Goal: Book appointment/travel/reservation

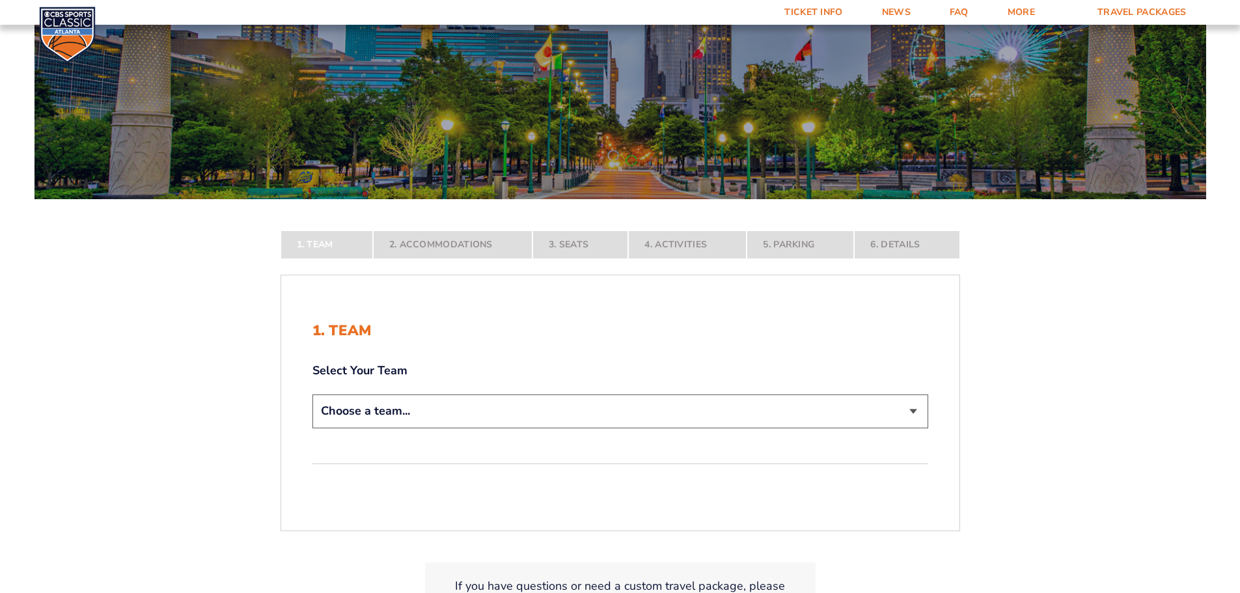
scroll to position [130, 0]
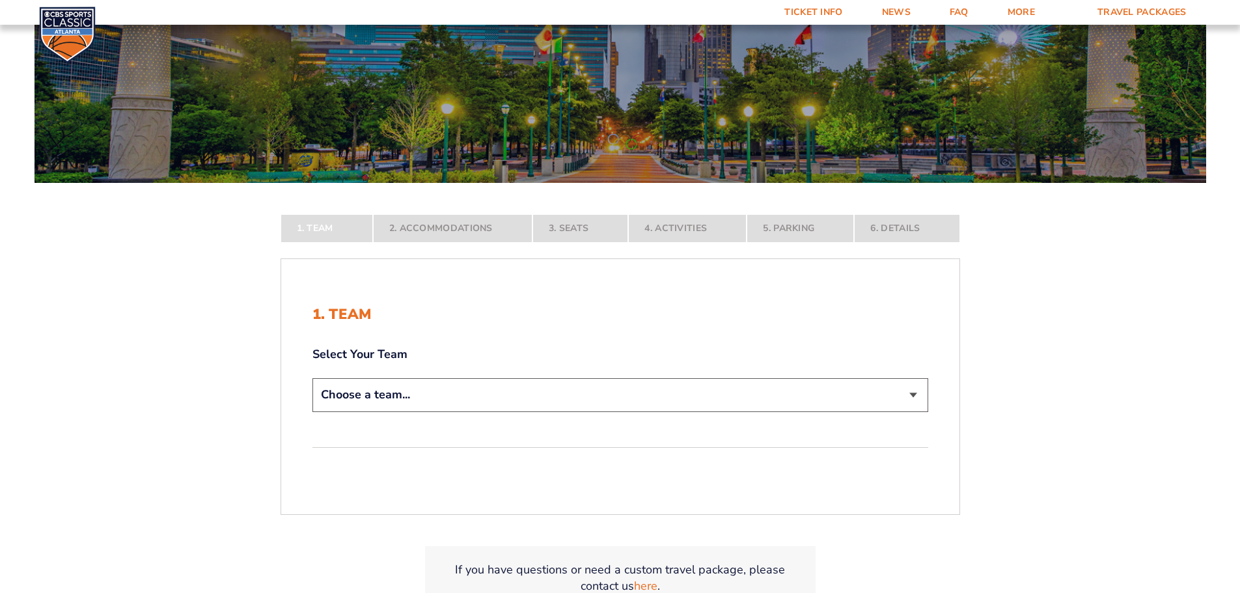
click at [632, 403] on select "Choose a team... [US_STATE] Wildcats [US_STATE] State Buckeyes [US_STATE] Tar H…" at bounding box center [620, 394] width 616 height 33
select select "12956"
click at [312, 411] on select "Choose a team... [US_STATE] Wildcats [US_STATE] State Buckeyes [US_STATE] Tar H…" at bounding box center [620, 394] width 616 height 33
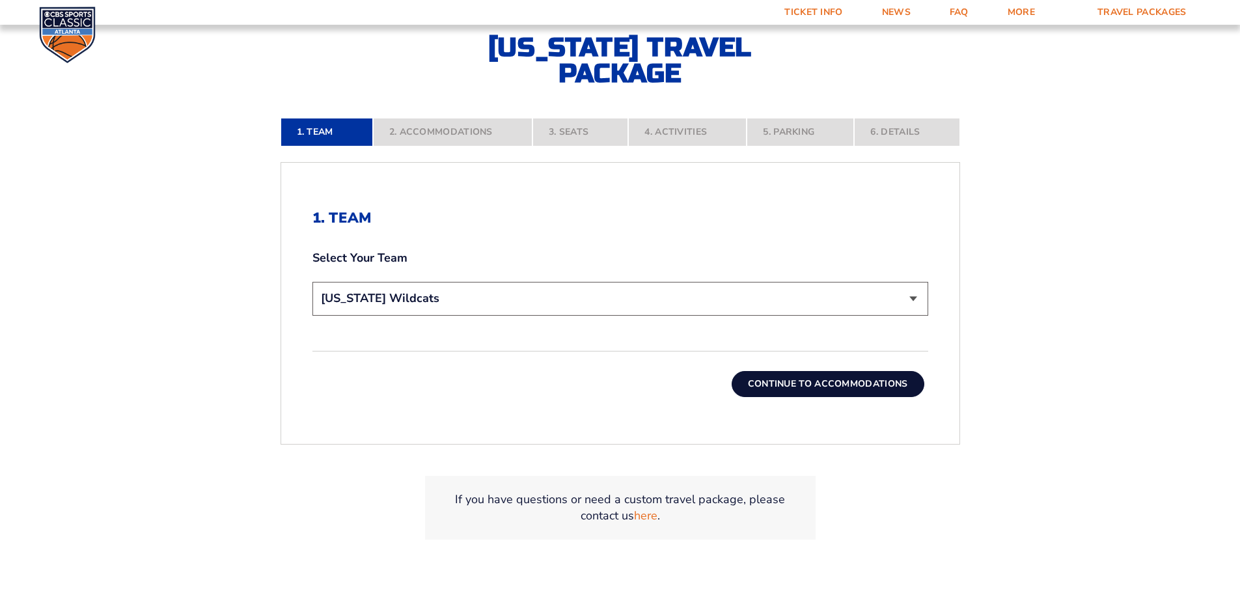
scroll to position [325, 0]
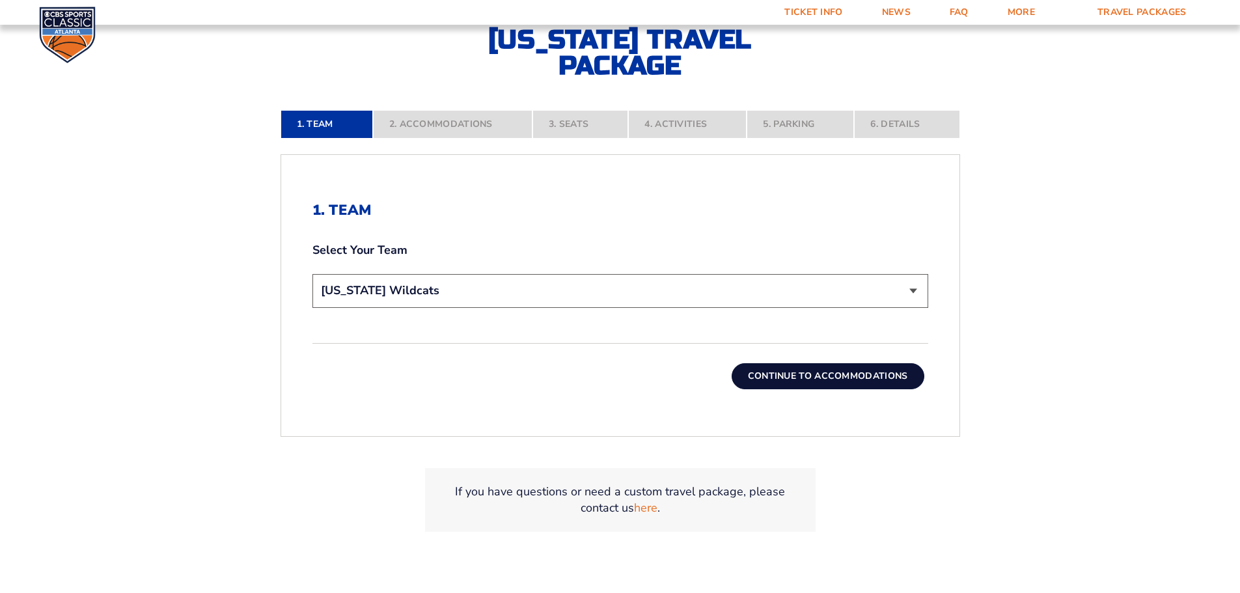
click at [826, 377] on button "Continue To Accommodations" at bounding box center [827, 376] width 193 height 26
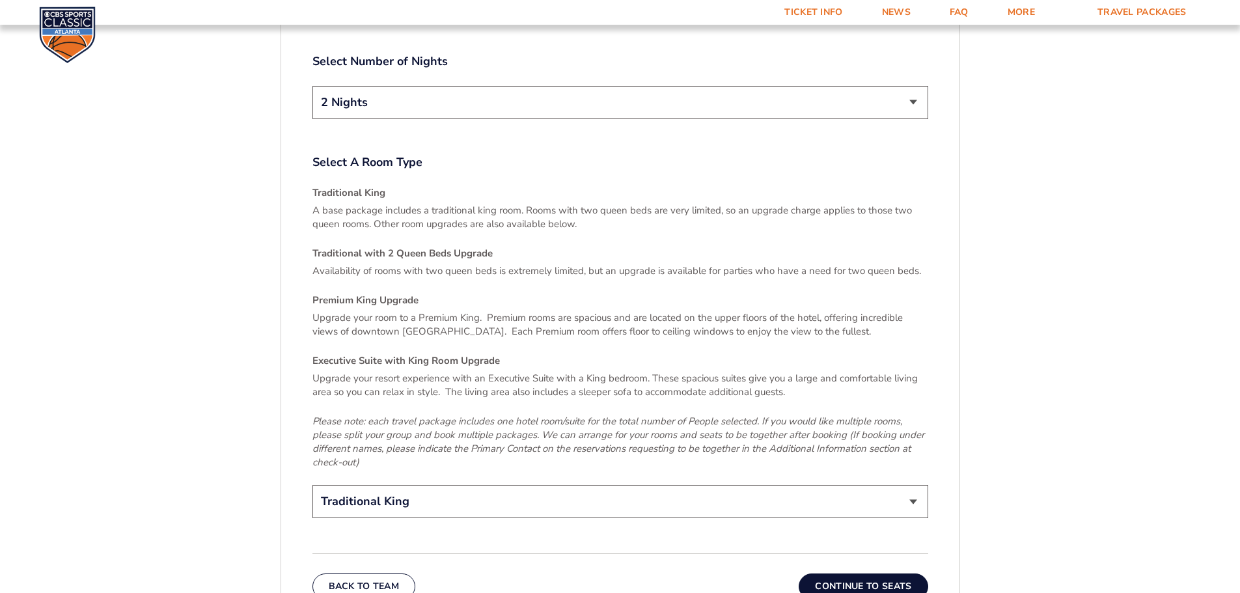
scroll to position [1907, 0]
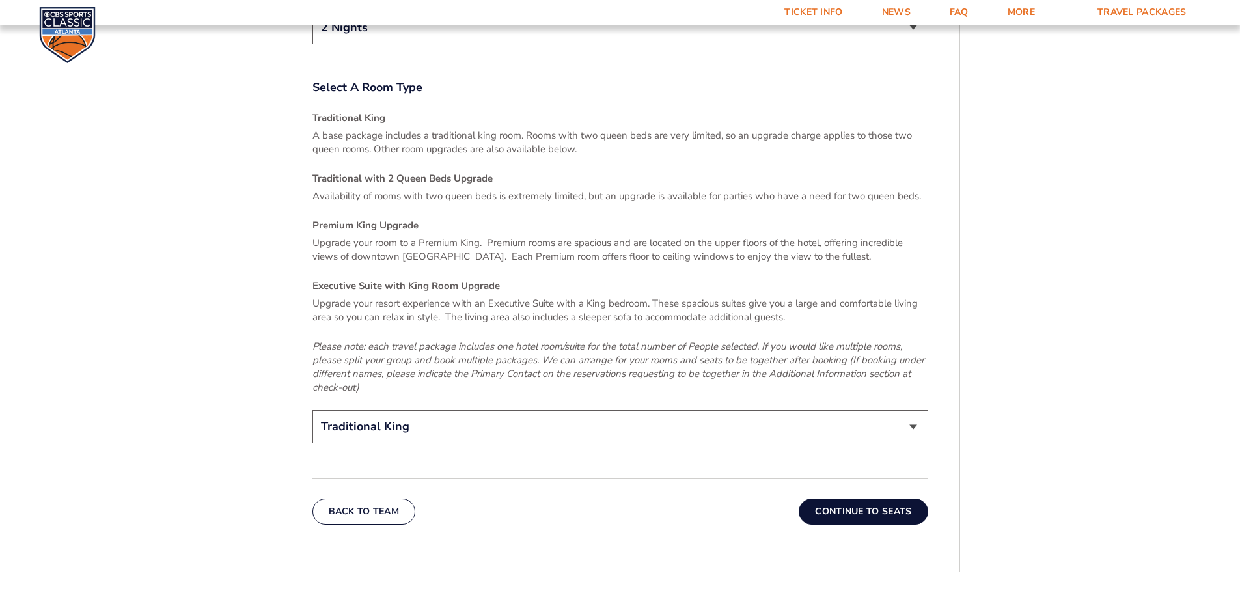
click at [847, 499] on button "Continue To Seats" at bounding box center [862, 511] width 129 height 26
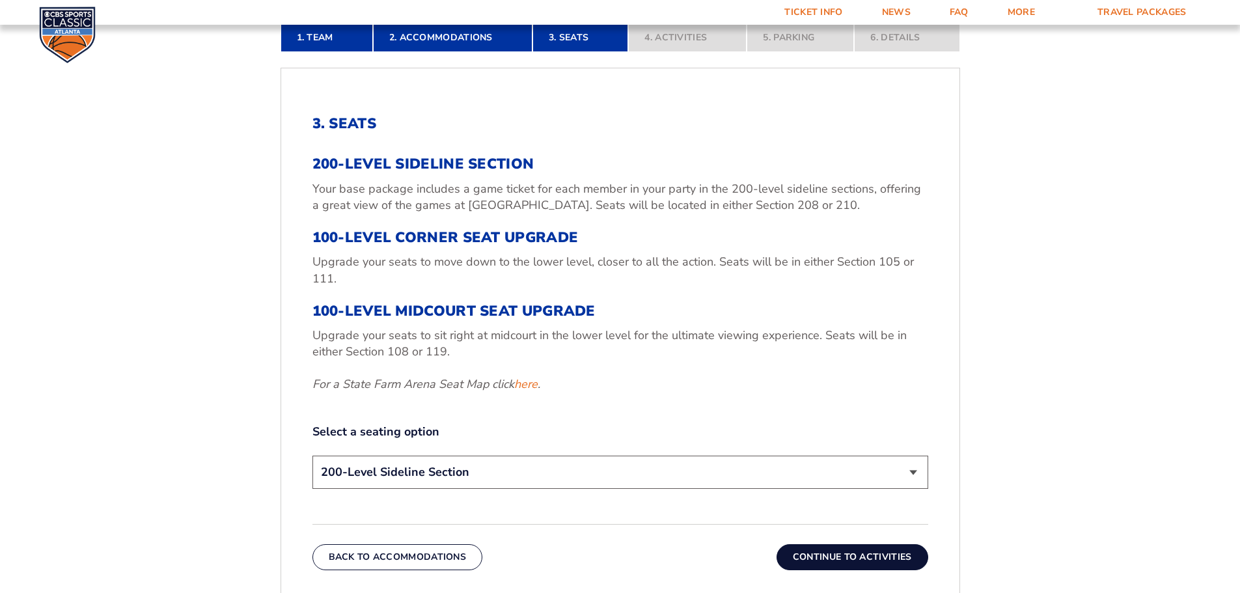
scroll to position [476, 0]
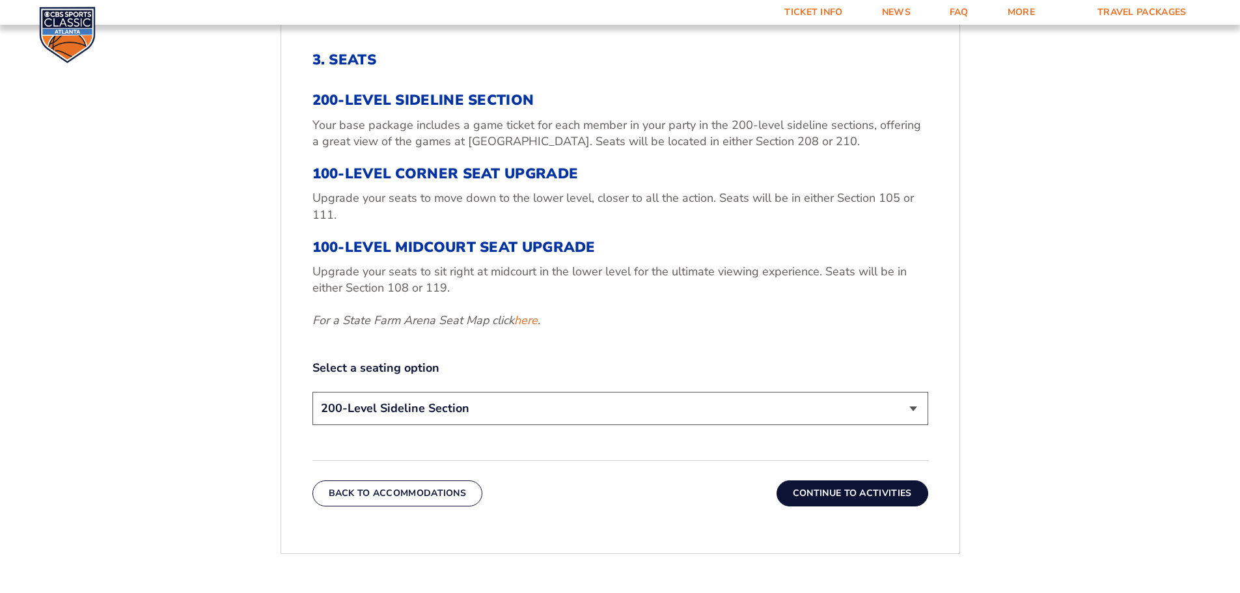
click at [819, 414] on select "200-Level Sideline Section 100-Level Corner Seat Upgrade (+$120 per person) 100…" at bounding box center [620, 408] width 616 height 33
click at [820, 414] on select "200-Level Sideline Section 100-Level Corner Seat Upgrade (+$120 per person) 100…" at bounding box center [620, 408] width 616 height 33
click at [506, 410] on select "200-Level Sideline Section 100-Level Corner Seat Upgrade (+$120 per person) 100…" at bounding box center [620, 408] width 616 height 33
select select "100-Level Corner Seat Upgrade"
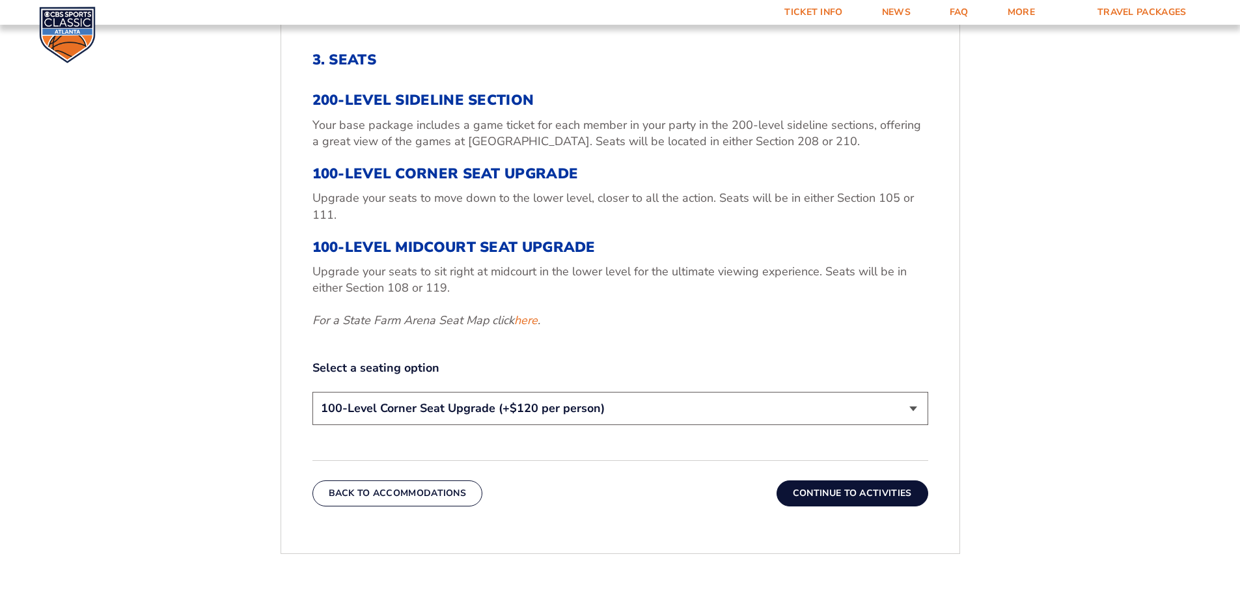
click at [312, 392] on select "200-Level Sideline Section 100-Level Corner Seat Upgrade (+$120 per person) 100…" at bounding box center [620, 408] width 616 height 33
click at [843, 478] on div "Back To Accommodations Continue To Activities" at bounding box center [620, 483] width 616 height 46
click at [530, 321] on link "here" at bounding box center [525, 320] width 23 height 16
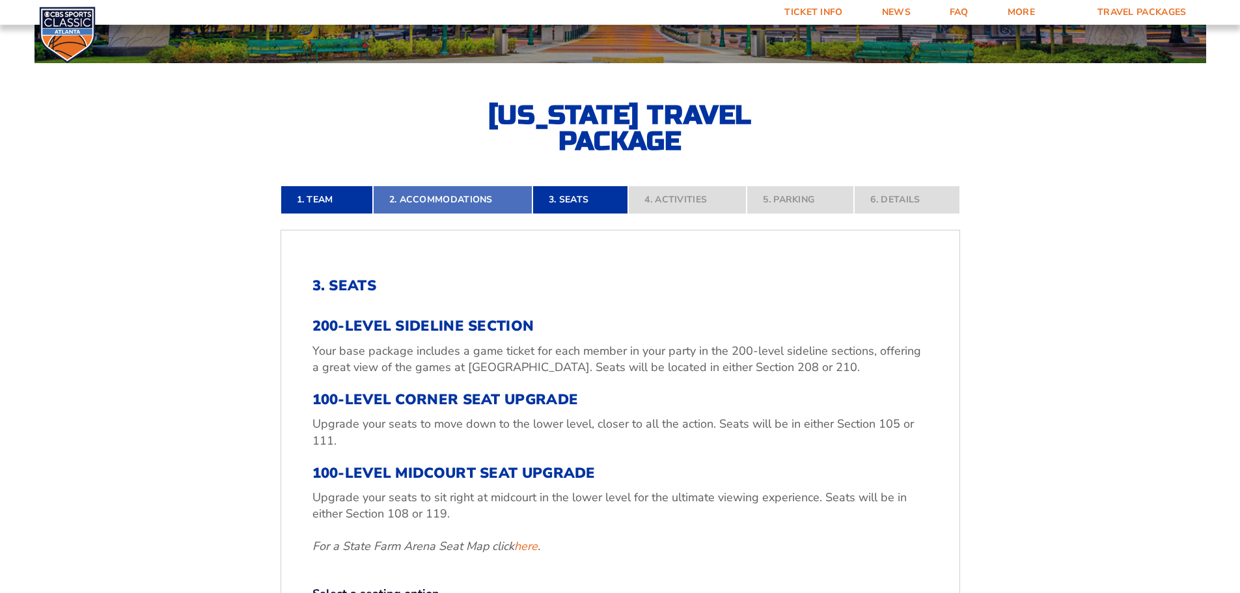
scroll to position [150, 0]
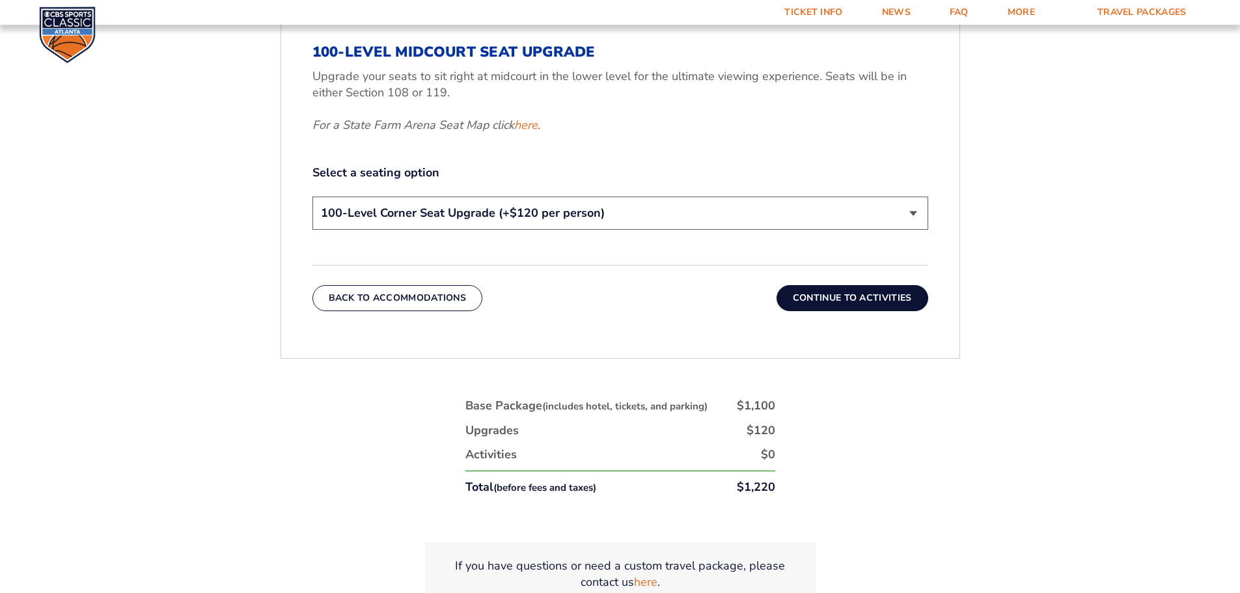
click at [832, 299] on button "Continue To Activities" at bounding box center [852, 298] width 152 height 26
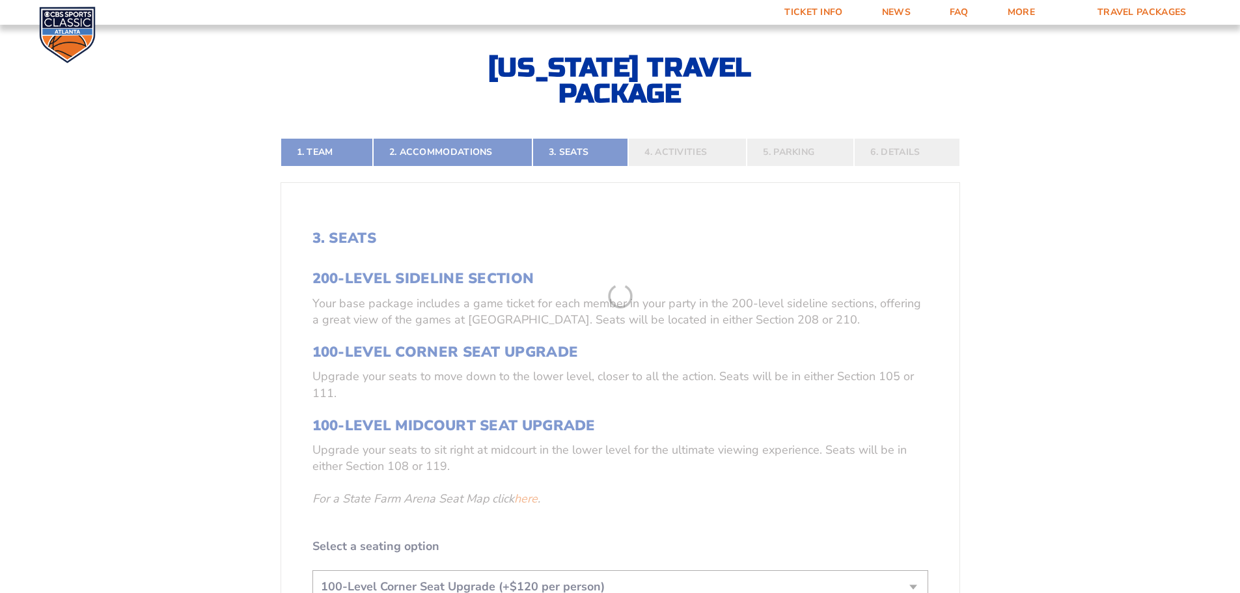
scroll to position [280, 0]
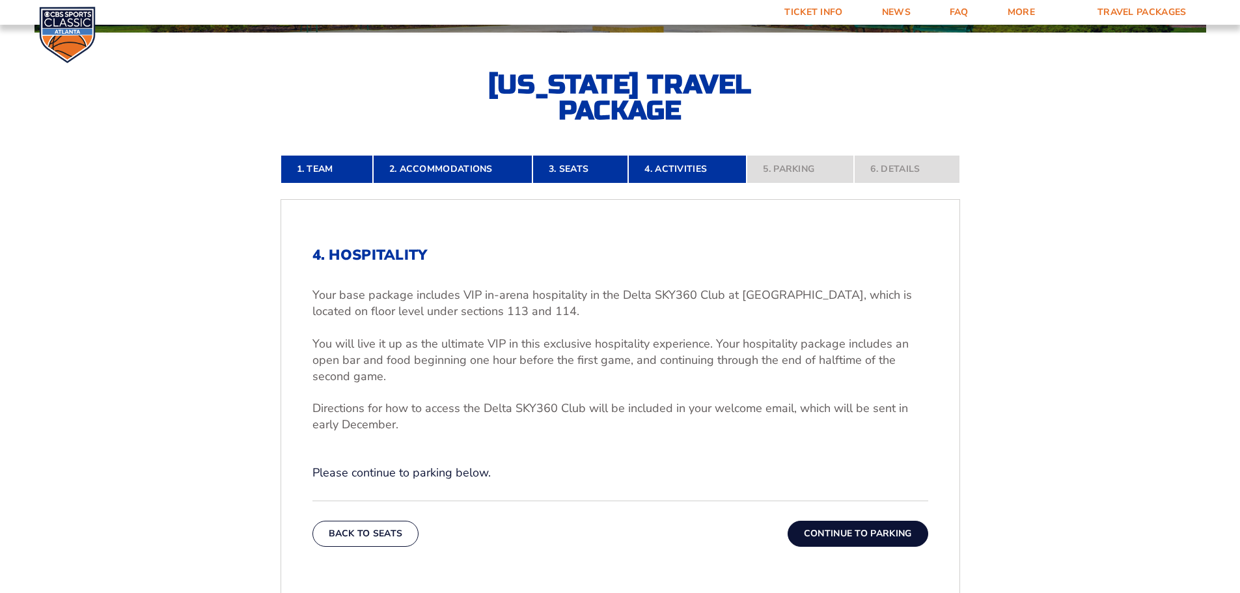
click at [818, 528] on button "Continue To Parking" at bounding box center [857, 534] width 141 height 26
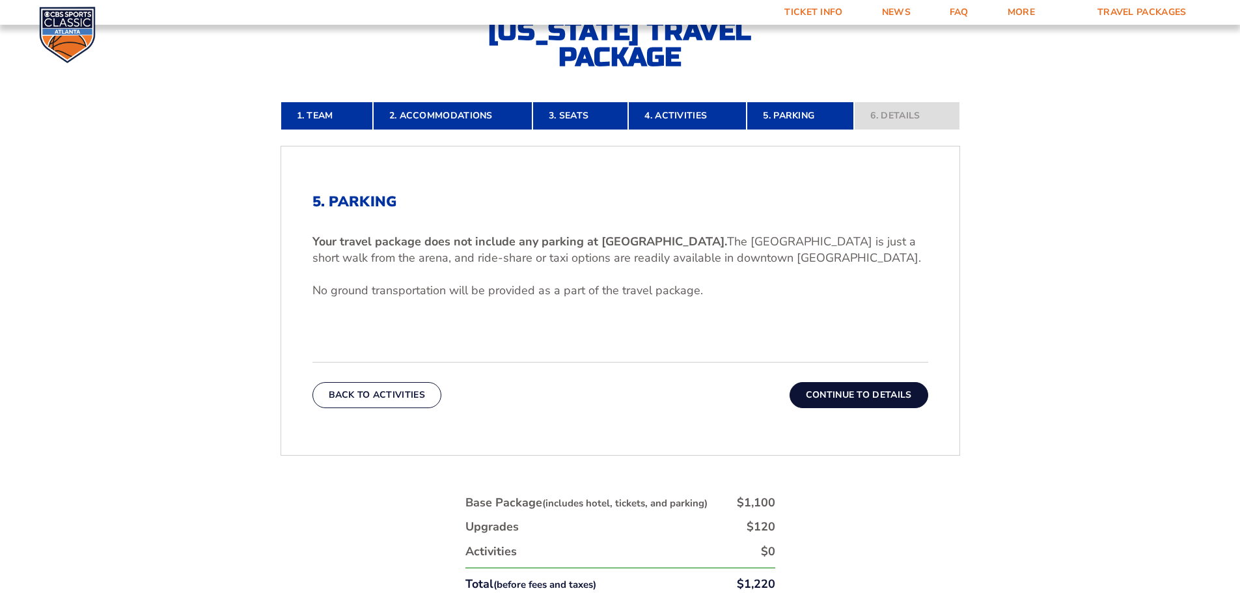
scroll to position [411, 0]
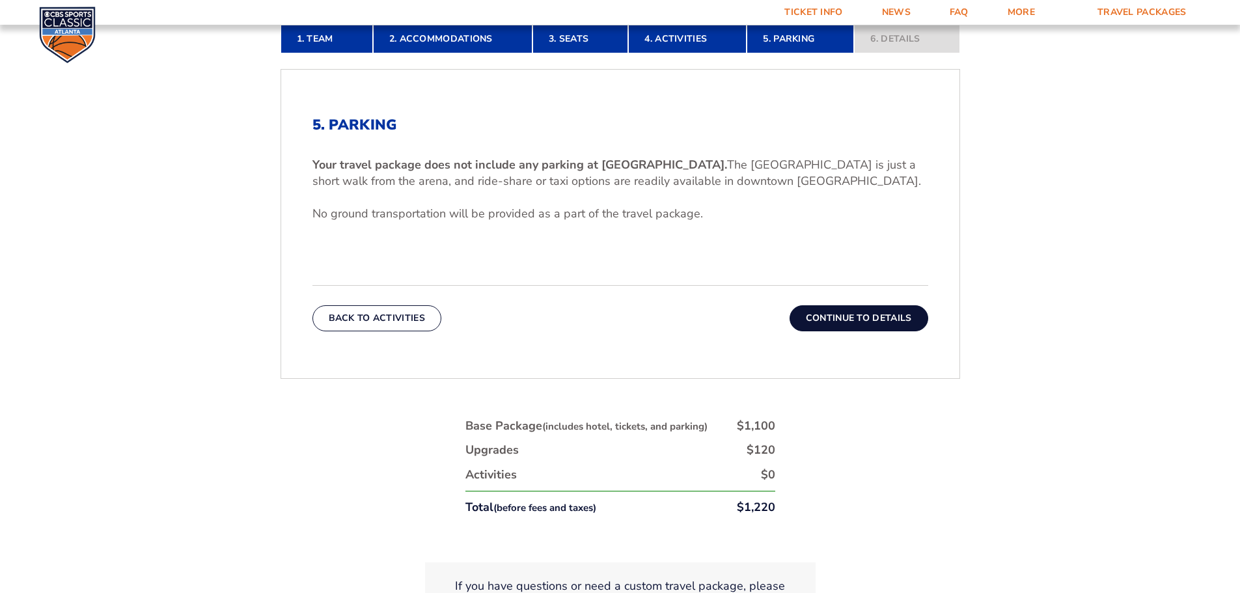
click at [836, 321] on button "Continue To Details" at bounding box center [858, 318] width 139 height 26
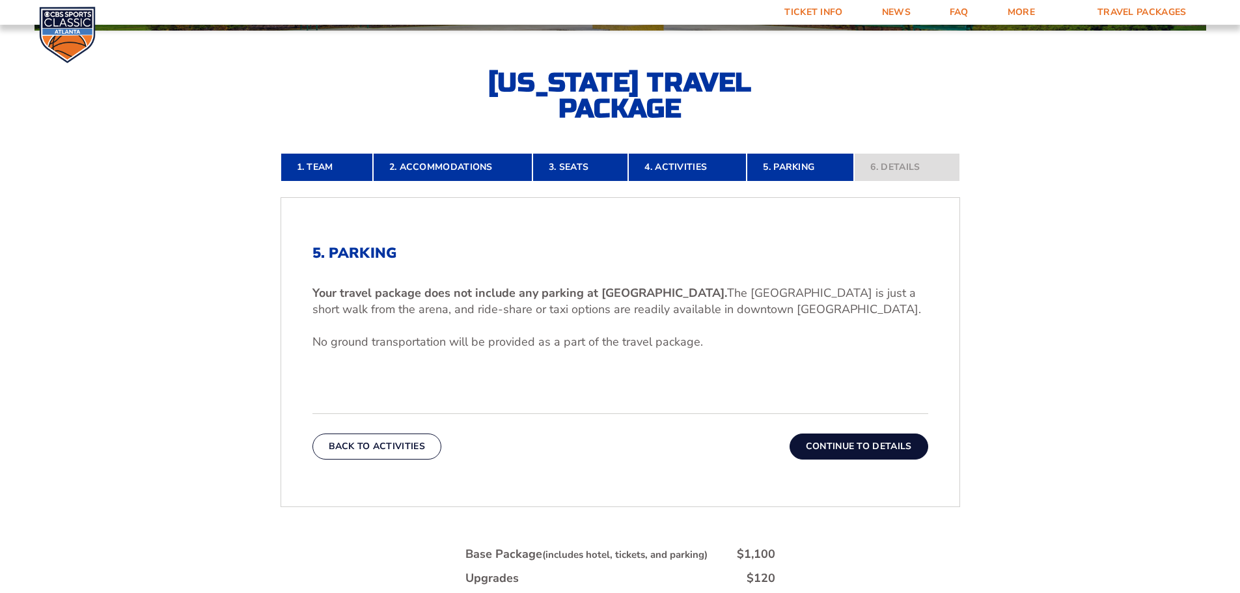
scroll to position [280, 0]
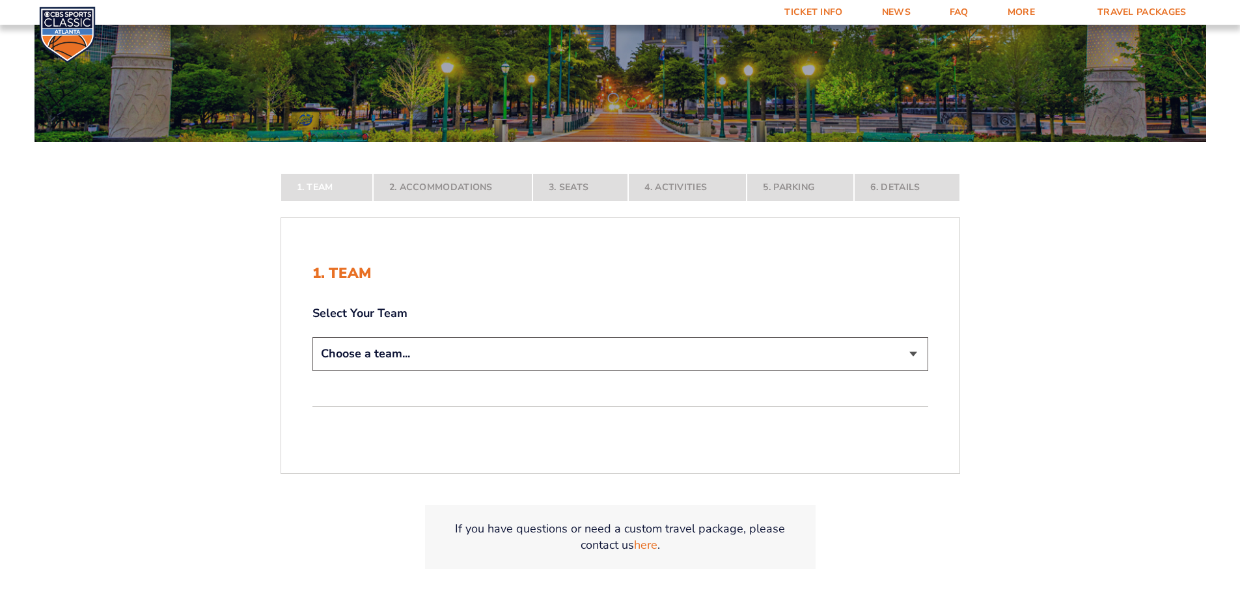
scroll to position [195, 0]
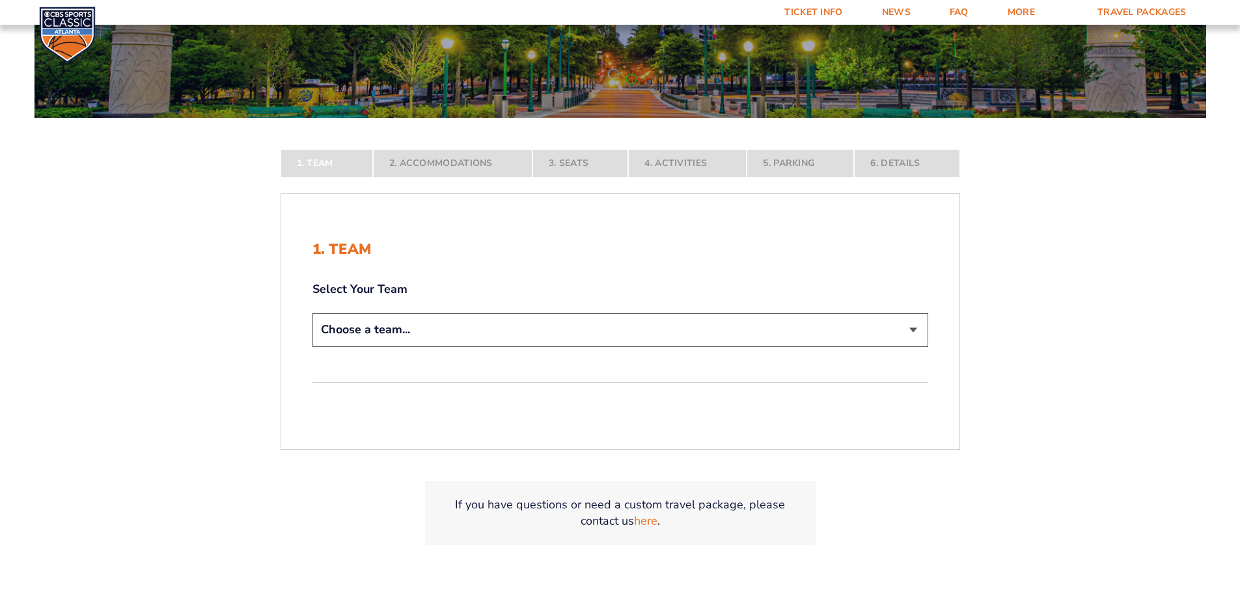
click at [567, 333] on select "Choose a team... [US_STATE] Wildcats [US_STATE] State Buckeyes [US_STATE] Tar H…" at bounding box center [620, 329] width 616 height 33
select select "12956"
click at [312, 346] on select "Choose a team... [US_STATE] Wildcats [US_STATE] State Buckeyes [US_STATE] Tar H…" at bounding box center [620, 329] width 616 height 33
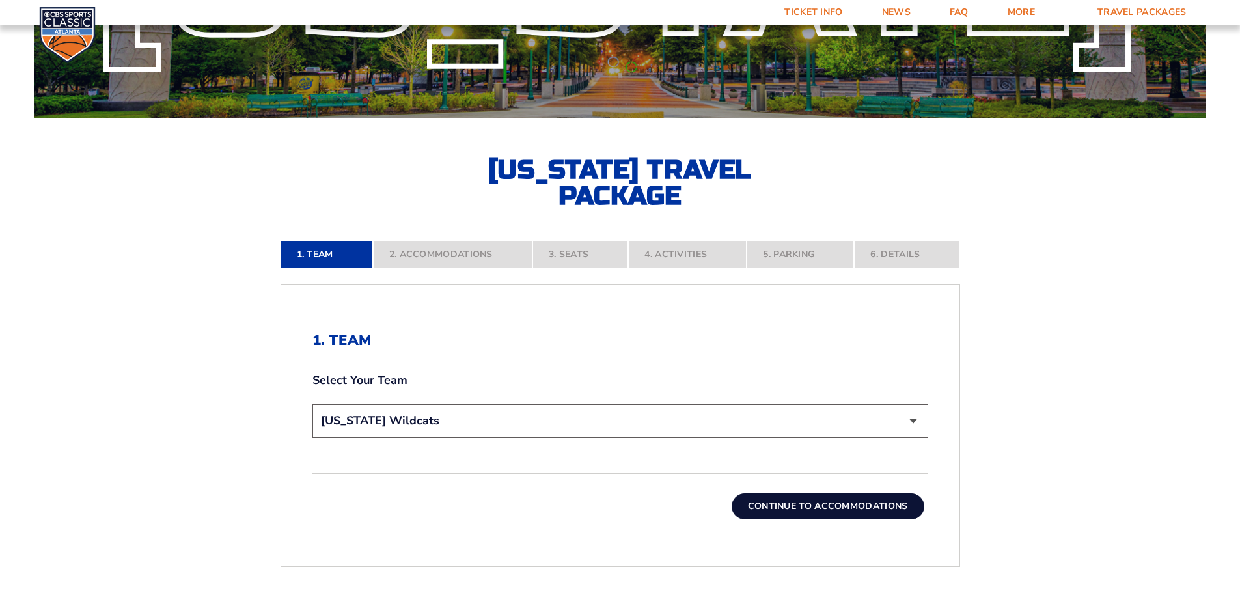
click at [809, 506] on button "Continue To Accommodations" at bounding box center [827, 506] width 193 height 26
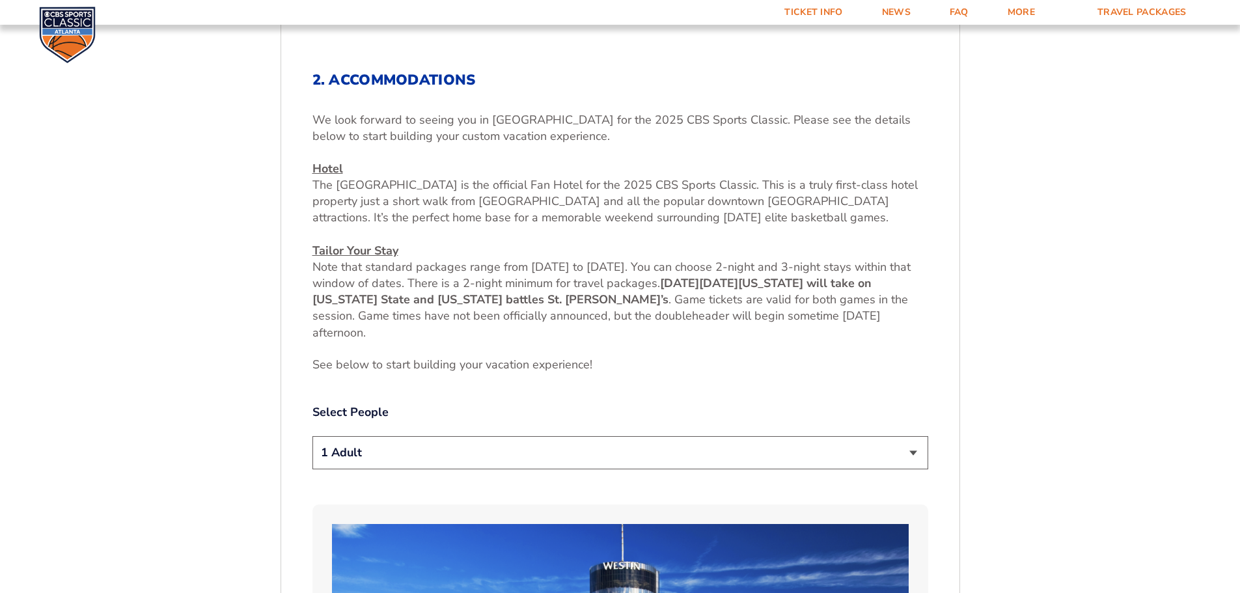
scroll to position [476, 0]
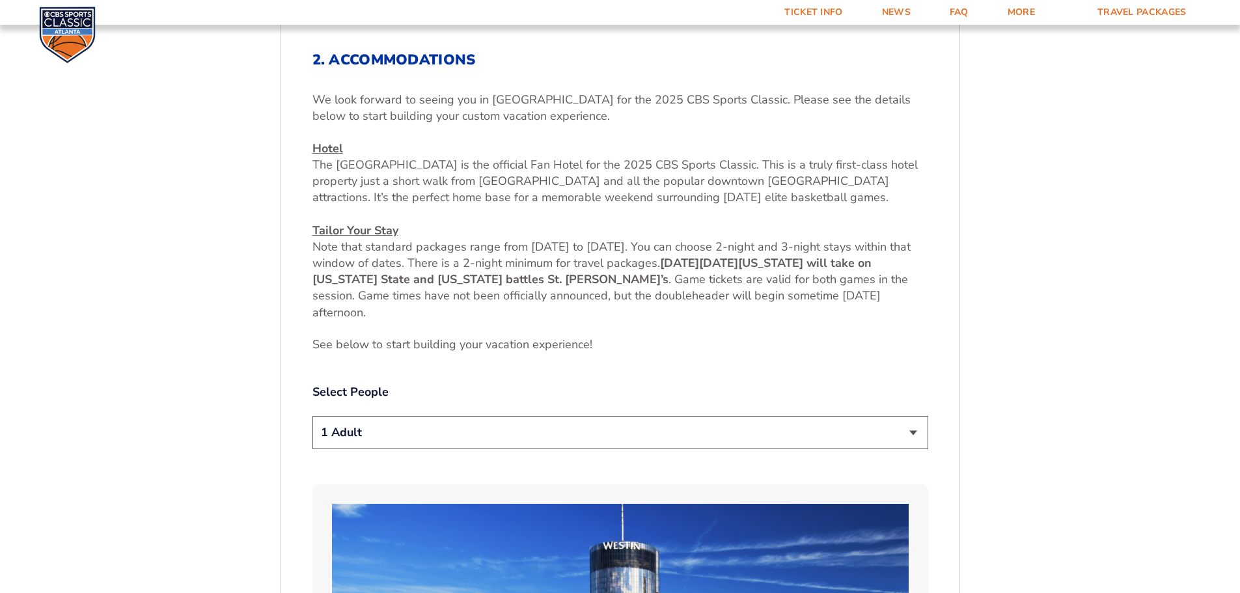
click at [513, 435] on select "1 Adult 2 Adults 3 Adults 4 Adults 2 Adults + 1 Child 2 Adults + 2 Children 2 A…" at bounding box center [620, 432] width 616 height 33
select select "3 Adults"
click at [312, 416] on select "1 Adult 2 Adults 3 Adults 4 Adults 2 Adults + 1 Child 2 Adults + 2 Children 2 A…" at bounding box center [620, 432] width 616 height 33
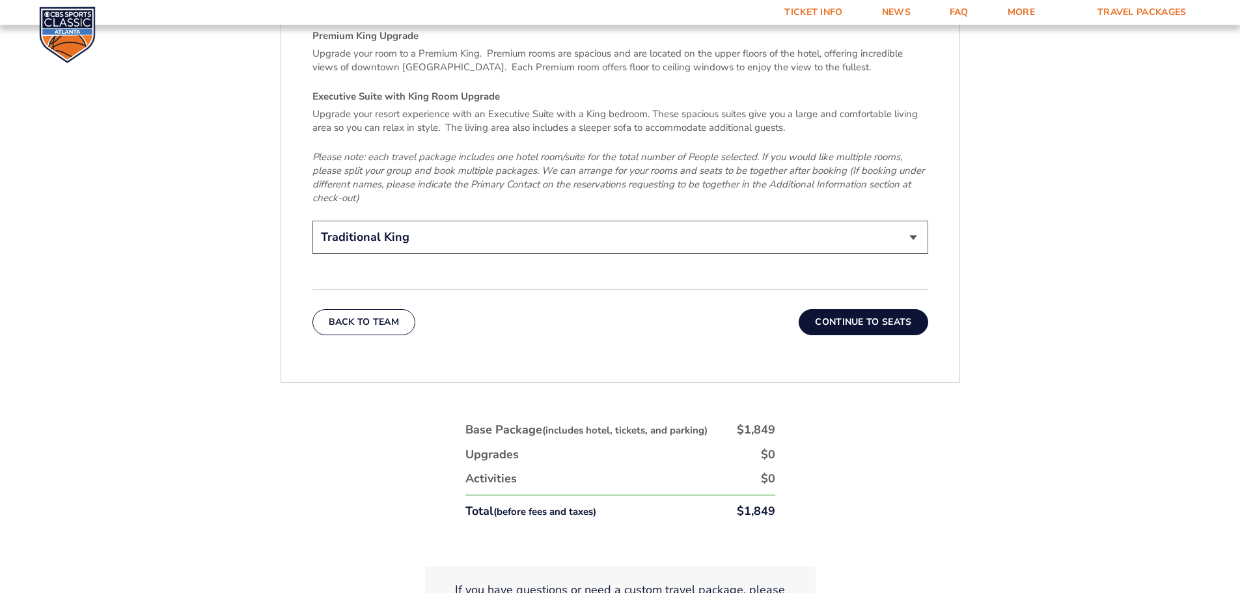
scroll to position [2102, 0]
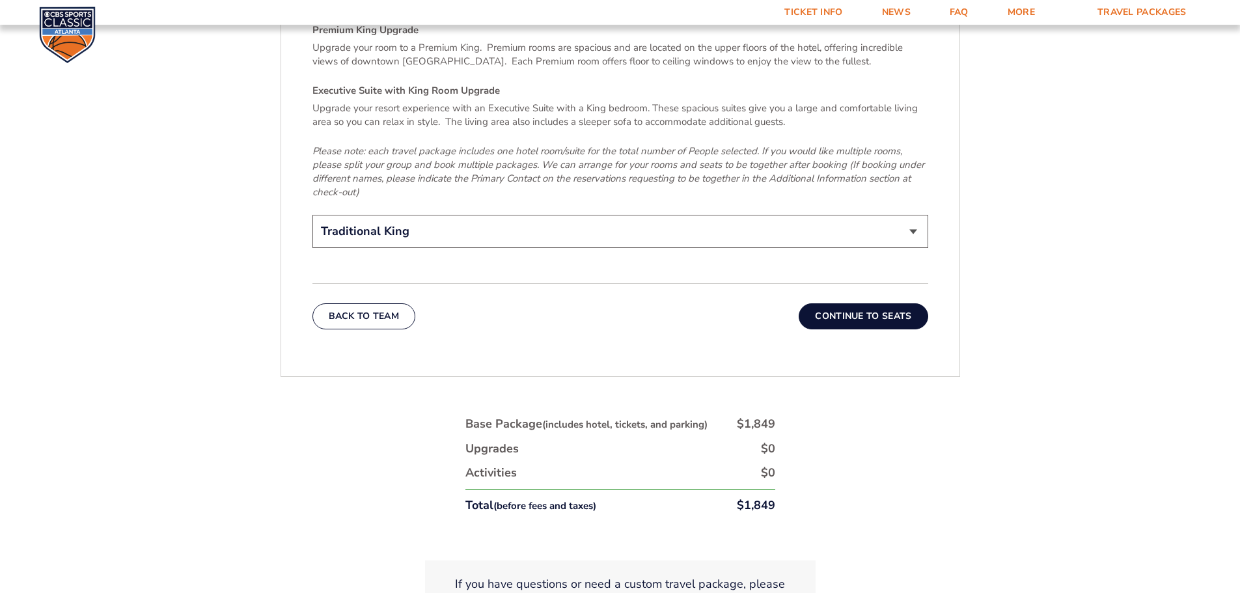
click at [703, 227] on select "Traditional King Traditional with 2 Queen Beds Upgrade (+$45 per night) Premium…" at bounding box center [620, 231] width 616 height 33
select select "Traditional with 2 Queen Beds Upgrade"
click at [312, 215] on select "Traditional King Traditional with 2 Queen Beds Upgrade (+$45 per night) Premium…" at bounding box center [620, 231] width 616 height 33
click at [849, 309] on button "Continue To Seats" at bounding box center [862, 316] width 129 height 26
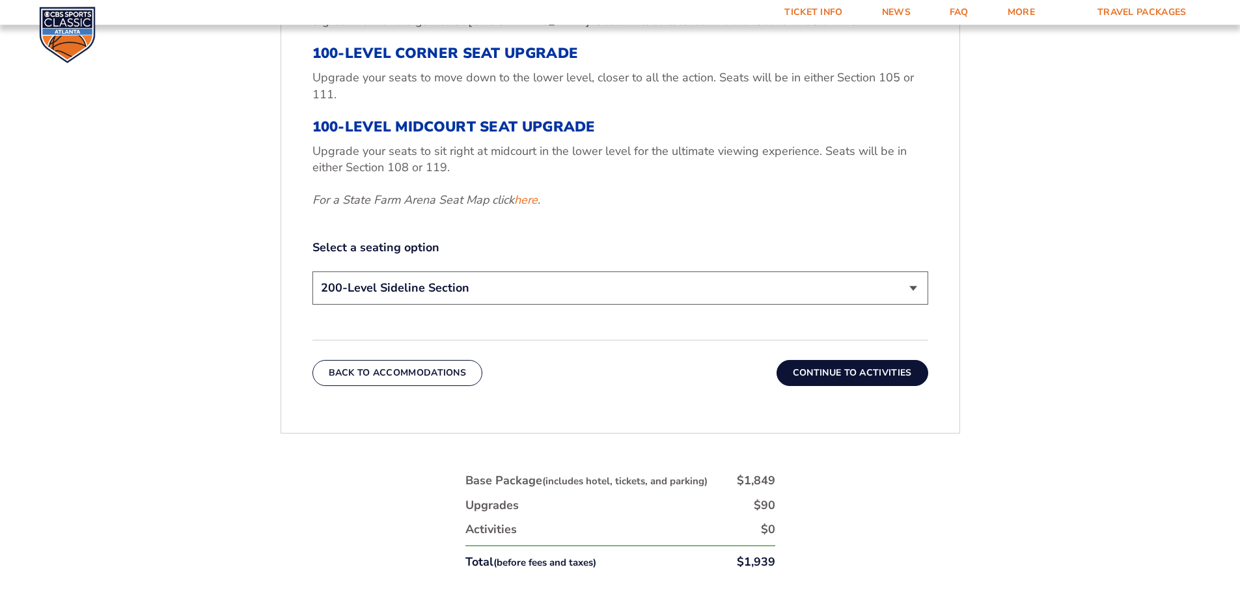
scroll to position [606, 0]
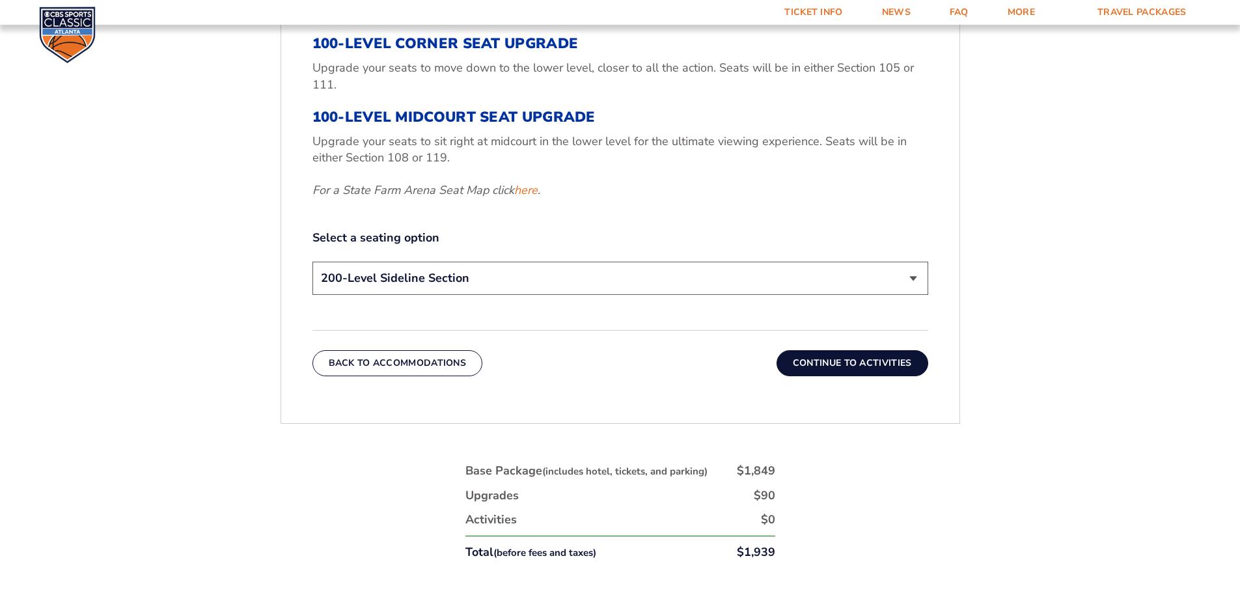
click at [685, 274] on select "200-Level Sideline Section 100-Level Corner Seat Upgrade (+$120 per person) 100…" at bounding box center [620, 278] width 616 height 33
click at [312, 262] on select "200-Level Sideline Section 100-Level Corner Seat Upgrade (+$120 per person) 100…" at bounding box center [620, 278] width 616 height 33
click at [809, 363] on button "Continue To Activities" at bounding box center [852, 363] width 152 height 26
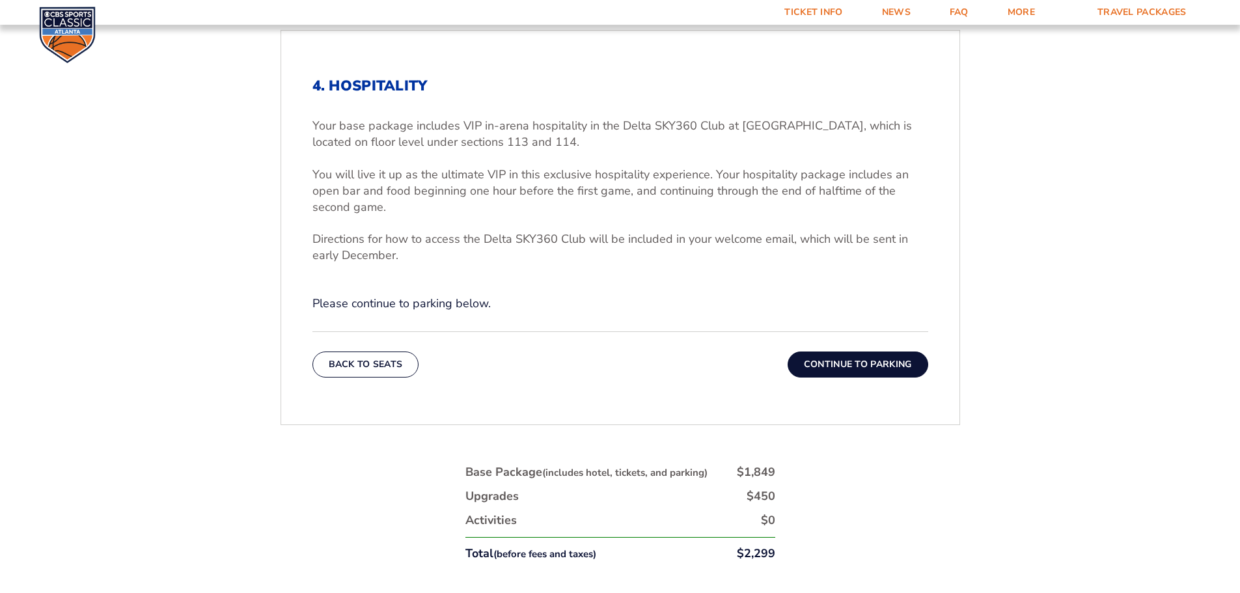
scroll to position [411, 0]
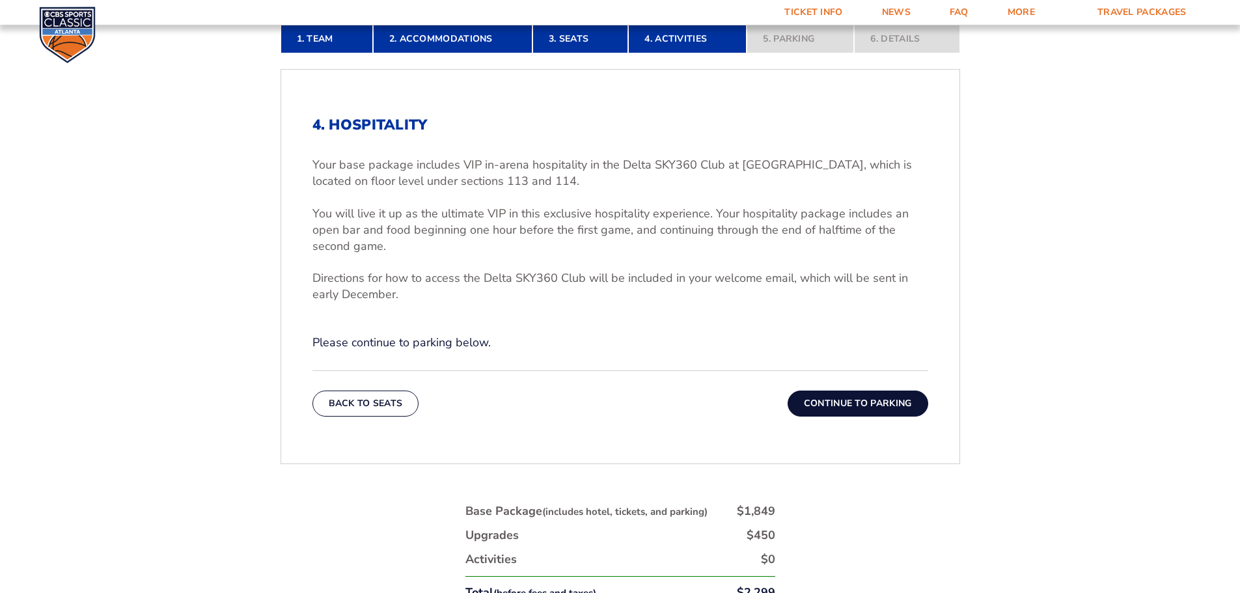
click at [845, 394] on button "Continue To Parking" at bounding box center [857, 403] width 141 height 26
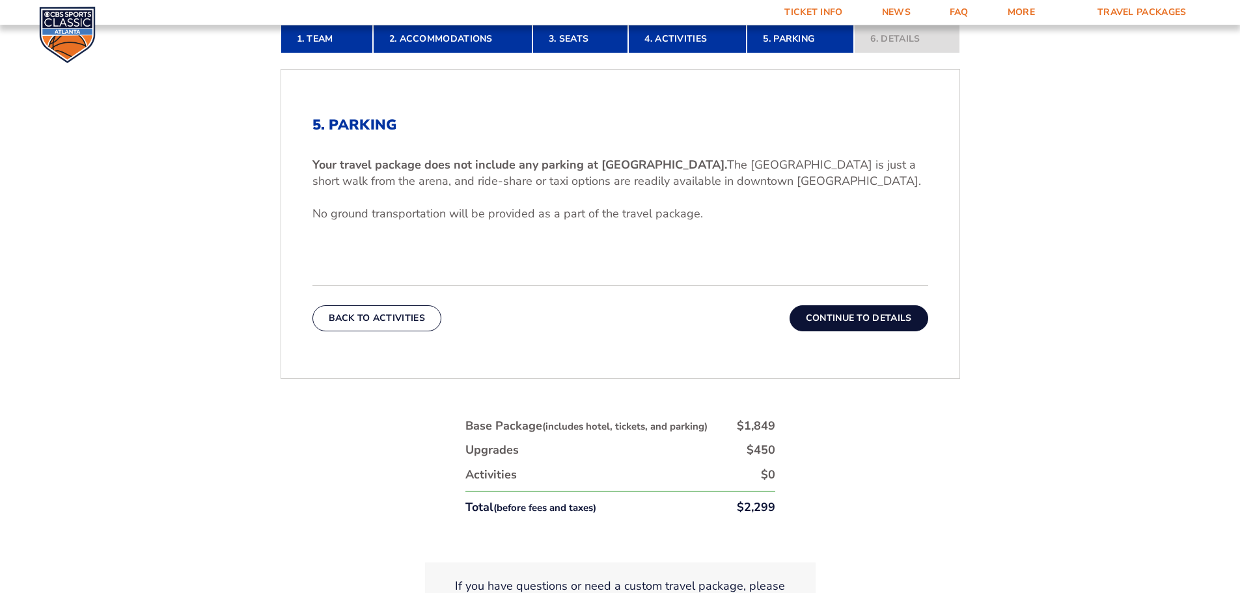
click at [815, 318] on button "Continue To Details" at bounding box center [858, 318] width 139 height 26
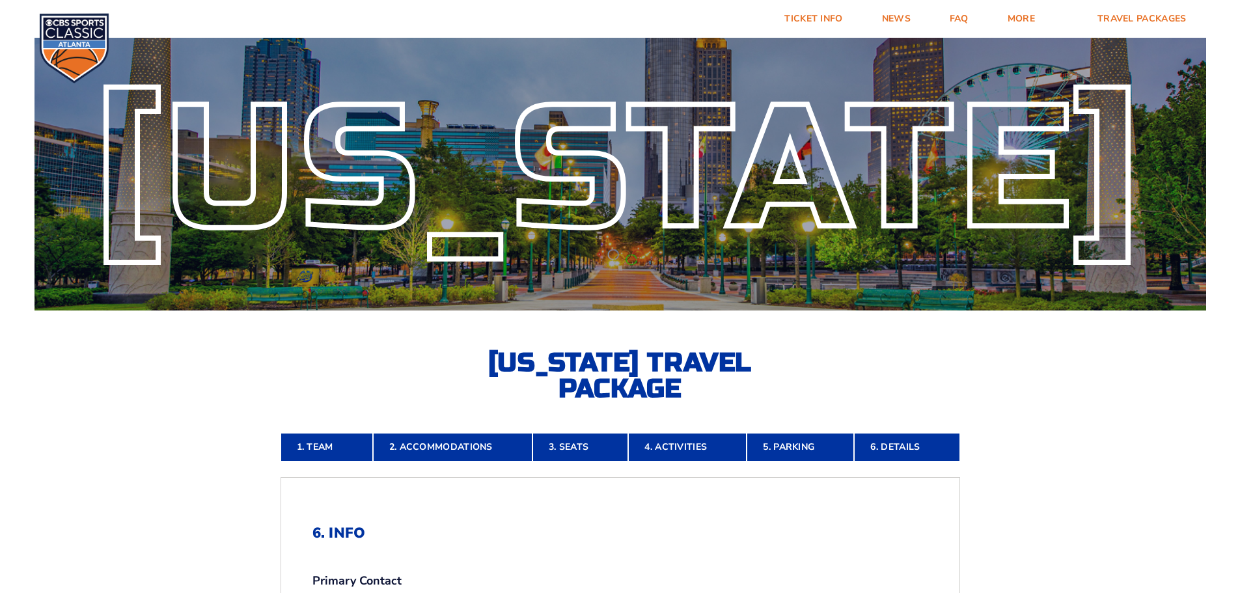
scroll to position [0, 0]
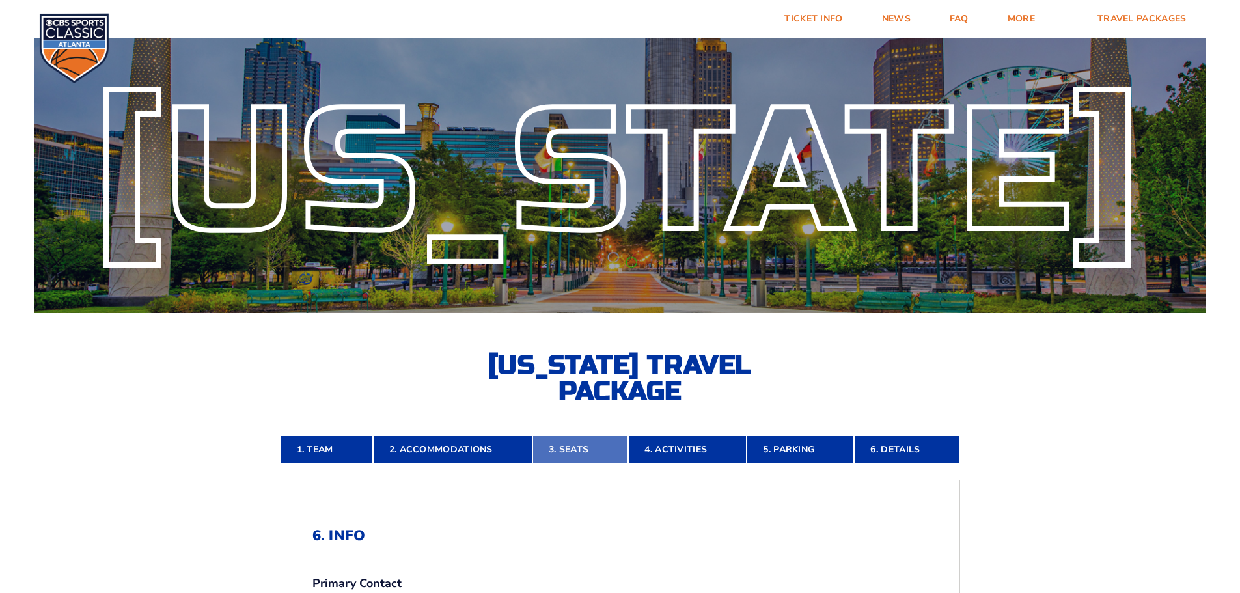
click at [573, 449] on link "3. Seats" at bounding box center [580, 449] width 96 height 29
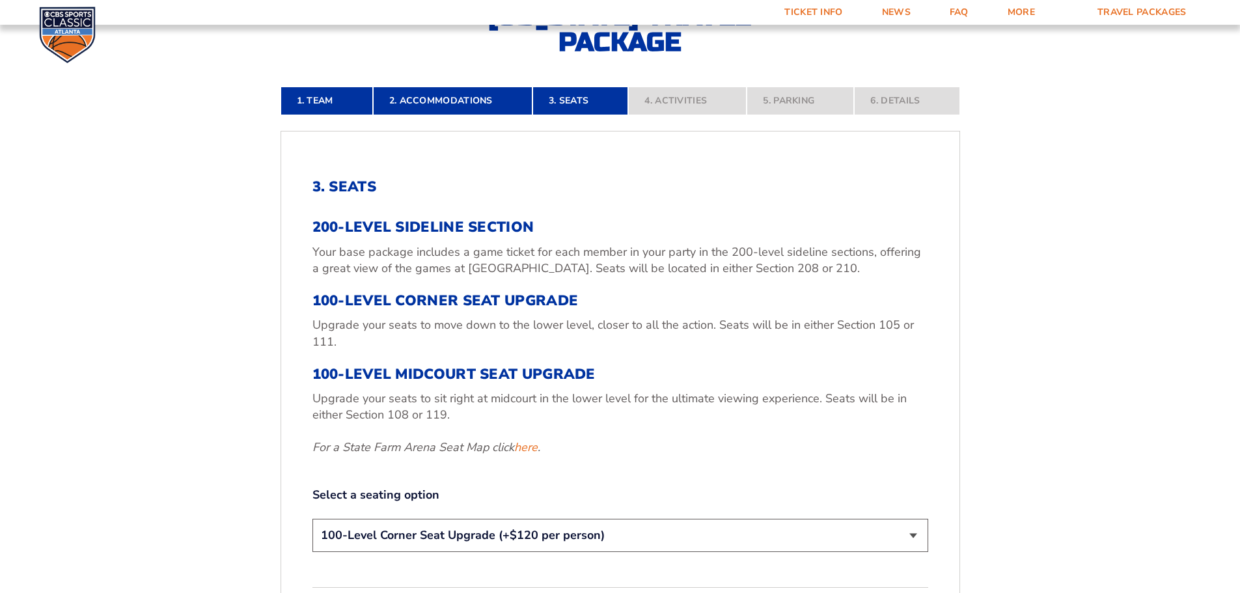
scroll to position [541, 0]
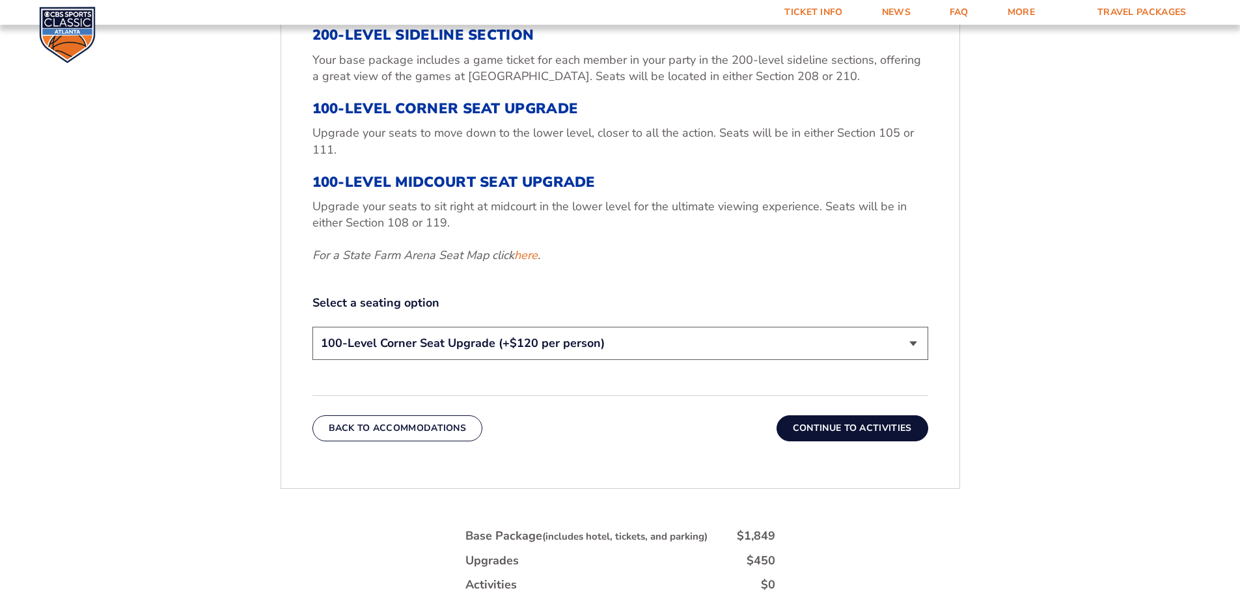
click at [914, 339] on select "200-Level Sideline Section 100-Level Corner Seat Upgrade (+$120 per person) 100…" at bounding box center [620, 343] width 616 height 33
select select "100-Level Midcourt Seat Upgrade"
click at [312, 327] on select "200-Level Sideline Section 100-Level Corner Seat Upgrade (+$120 per person) 100…" at bounding box center [620, 343] width 616 height 33
click at [835, 424] on button "Continue To Activities" at bounding box center [852, 428] width 152 height 26
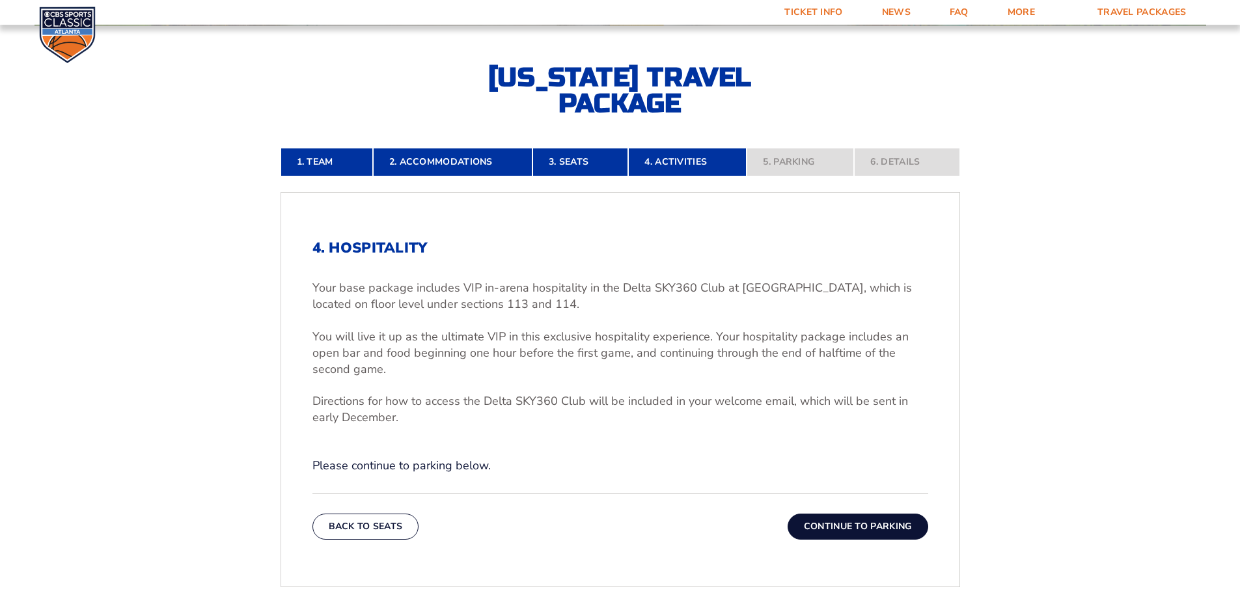
scroll to position [280, 0]
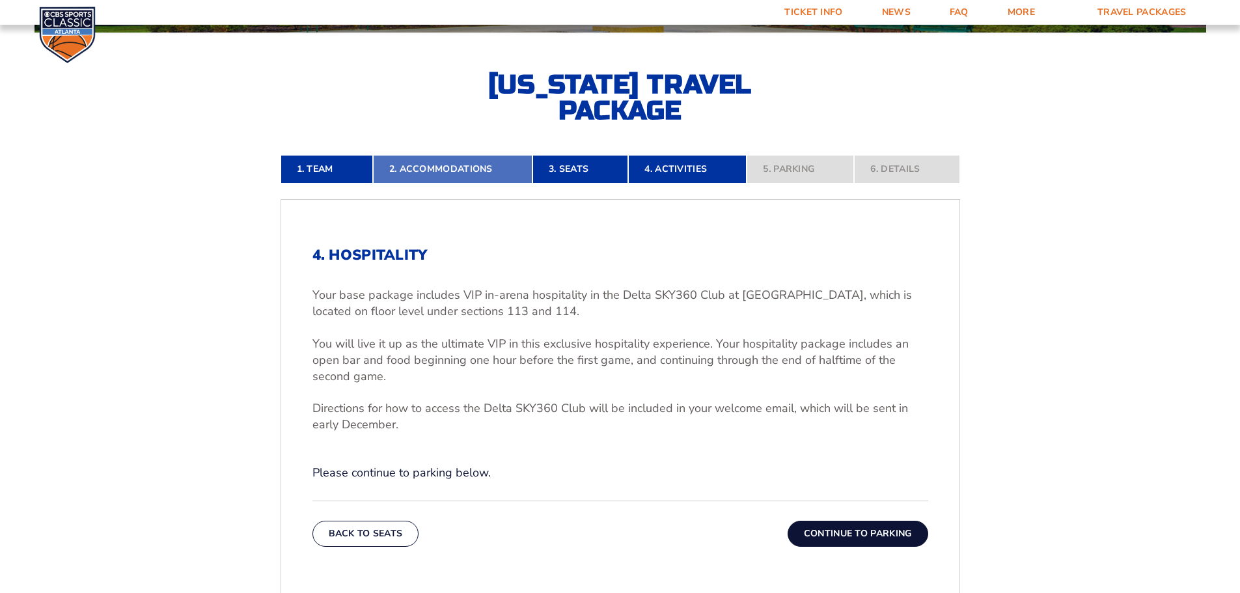
click at [439, 167] on link "2. Accommodations" at bounding box center [452, 169] width 159 height 29
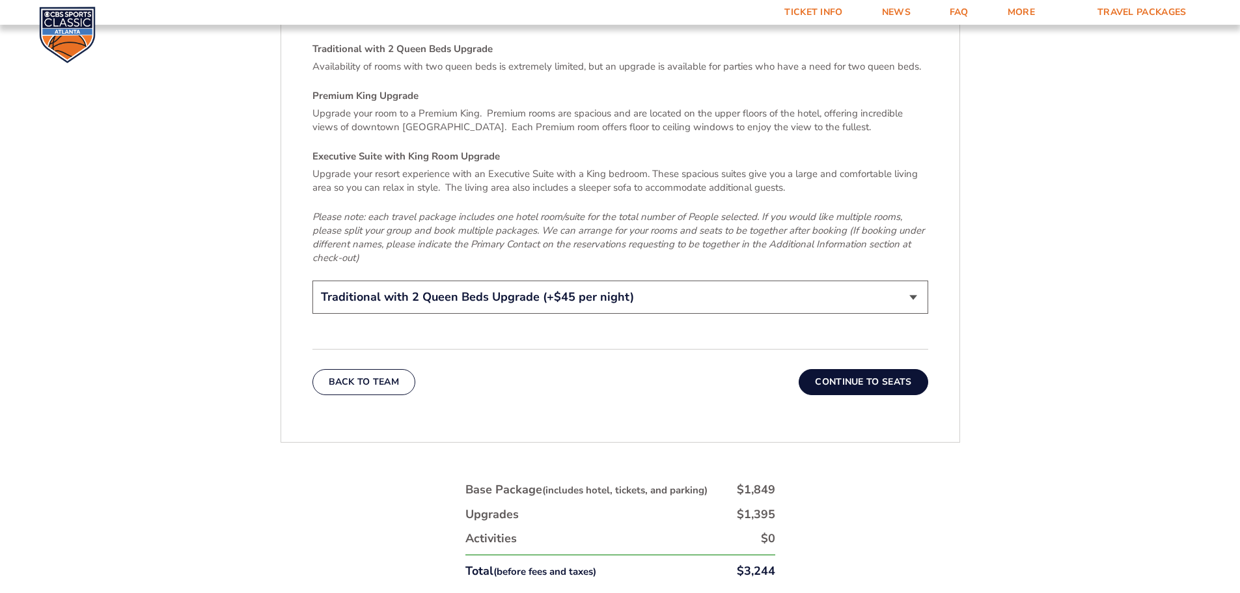
scroll to position [2037, 0]
click at [703, 285] on select "Traditional King Traditional with 2 Queen Beds Upgrade (+$45 per night) Premium…" at bounding box center [620, 296] width 616 height 33
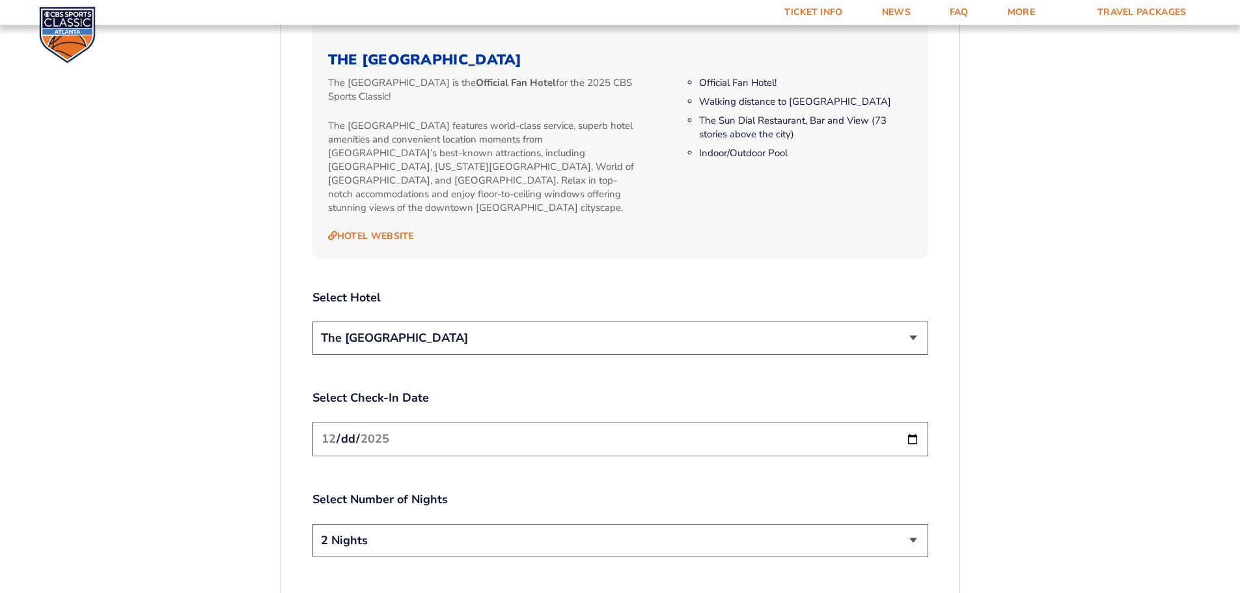
scroll to position [1387, 0]
